Goal: Check status: Check status

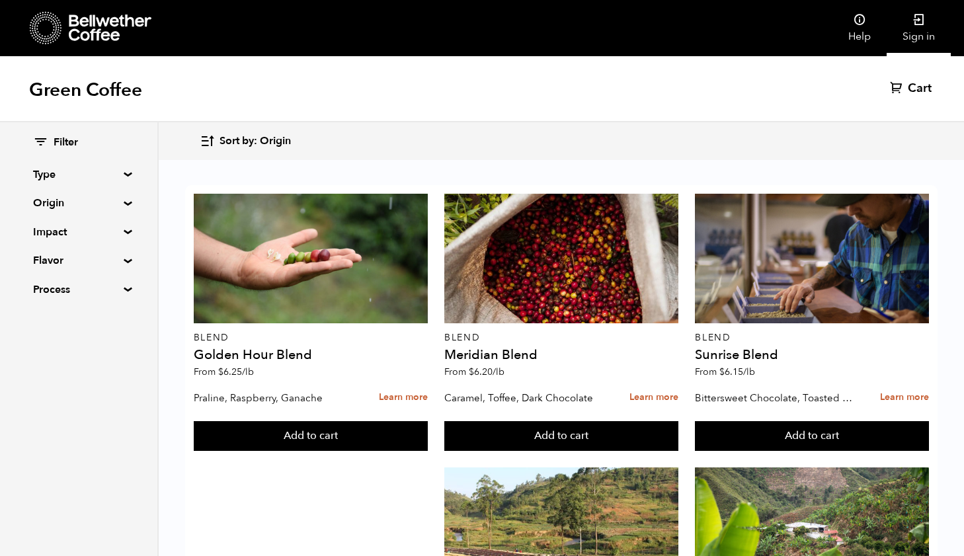
click at [921, 28] on link "Sign in" at bounding box center [918, 28] width 64 height 56
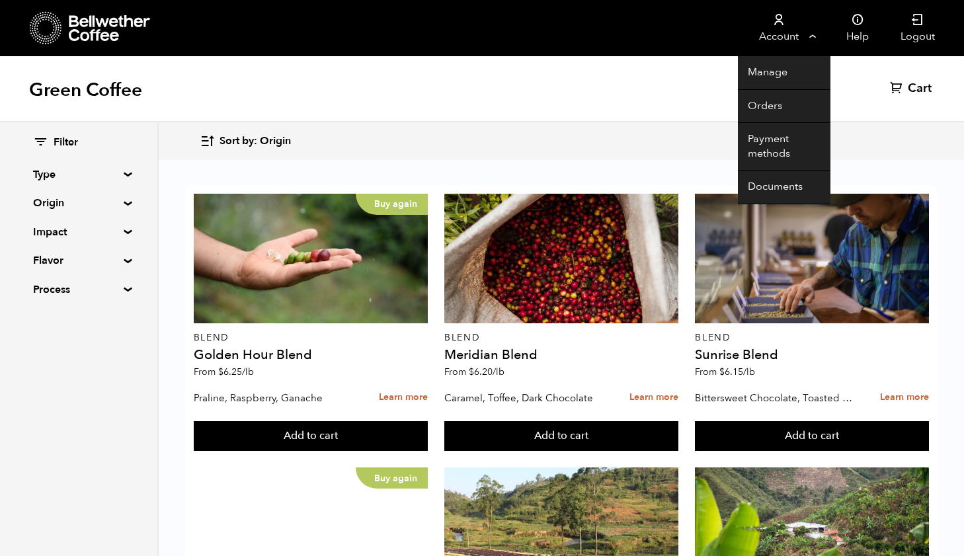
click at [774, 34] on link "Account" at bounding box center [778, 28] width 81 height 56
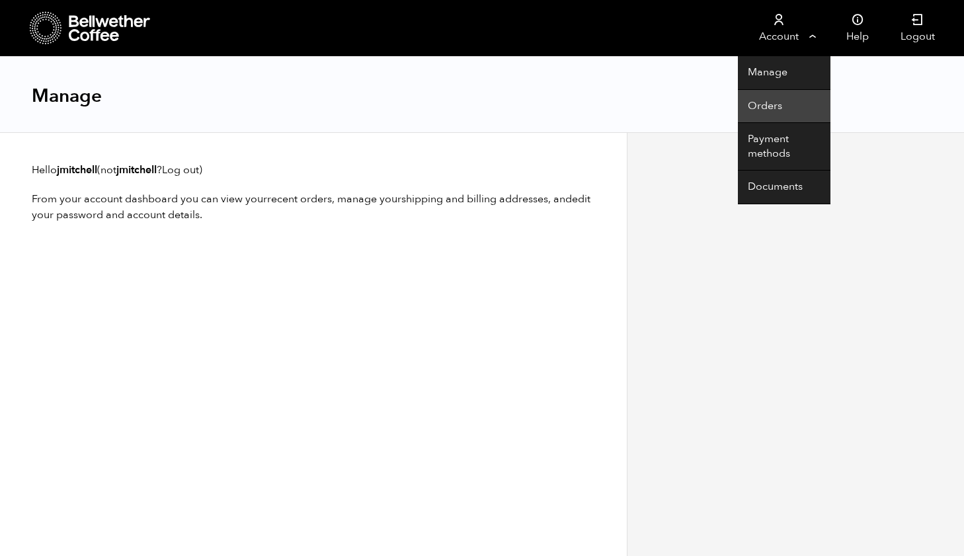
click at [773, 98] on link "Orders" at bounding box center [784, 107] width 93 height 34
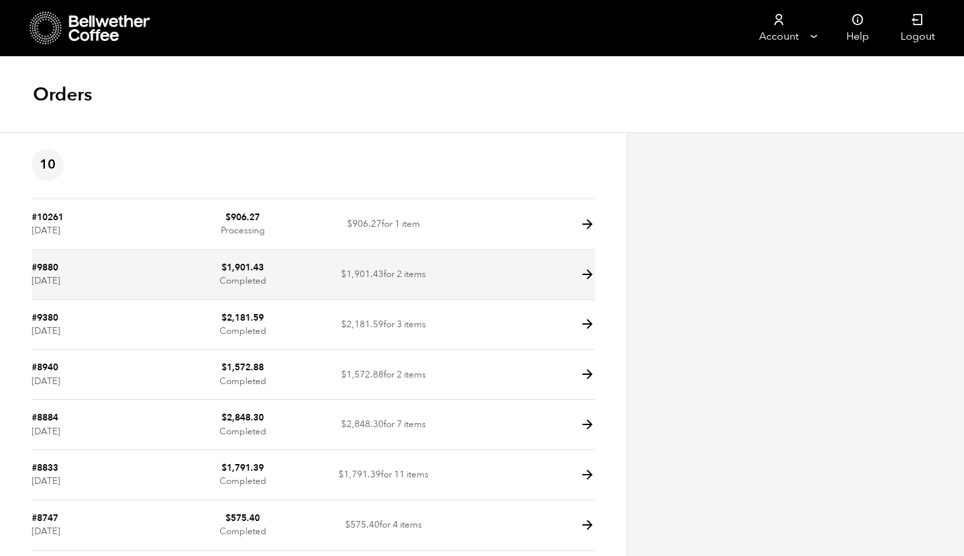
click at [590, 276] on icon at bounding box center [587, 274] width 15 height 15
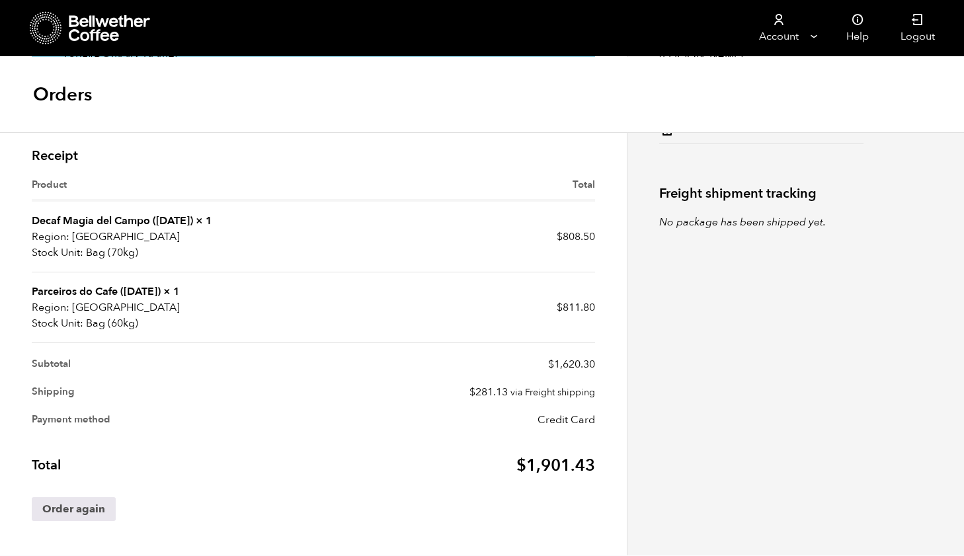
scroll to position [337, 0]
